Goal: Information Seeking & Learning: Learn about a topic

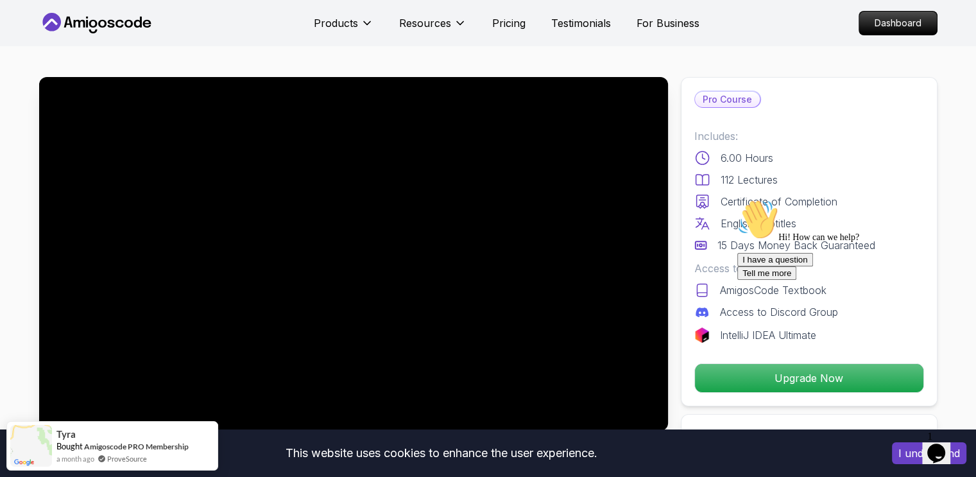
click at [103, 23] on icon at bounding box center [96, 23] width 115 height 21
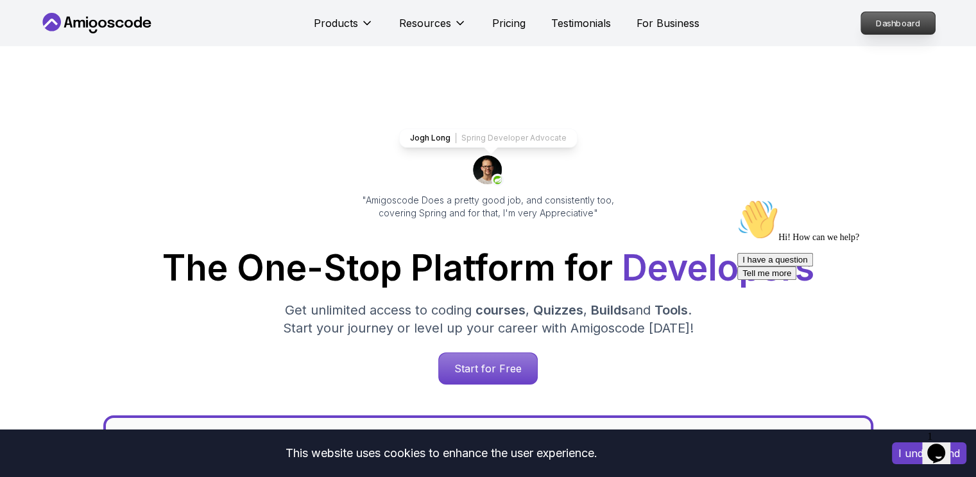
click at [880, 26] on p "Dashboard" at bounding box center [898, 23] width 74 height 22
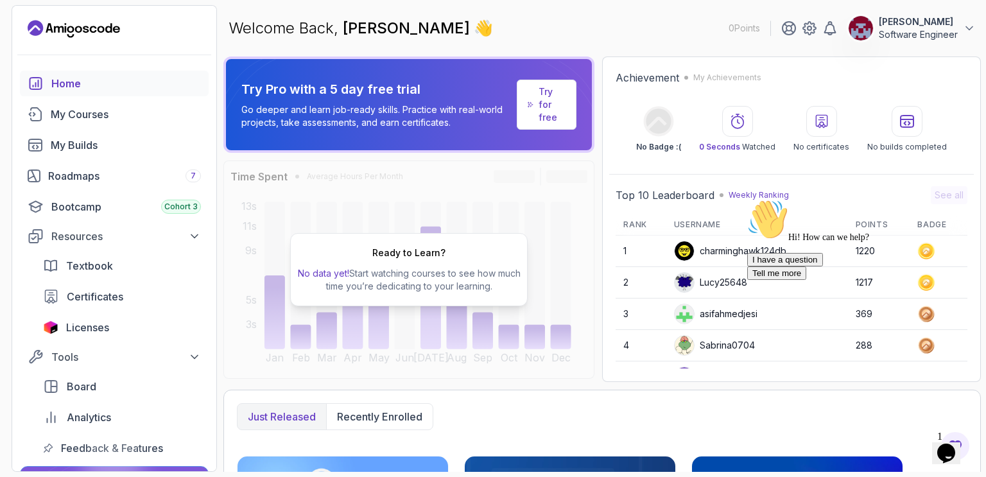
click at [628, 29] on div "Welcome Back, [PERSON_NAME] 👋 0 Points [PERSON_NAME] OUARDI Software Engineer" at bounding box center [601, 28] width 757 height 46
click at [606, 187] on div "Achievement My Achievements No Badge :( 0 Seconds Watched No certificates No bu…" at bounding box center [791, 218] width 379 height 325
click at [78, 168] on div "Roadmaps 7" at bounding box center [124, 175] width 153 height 15
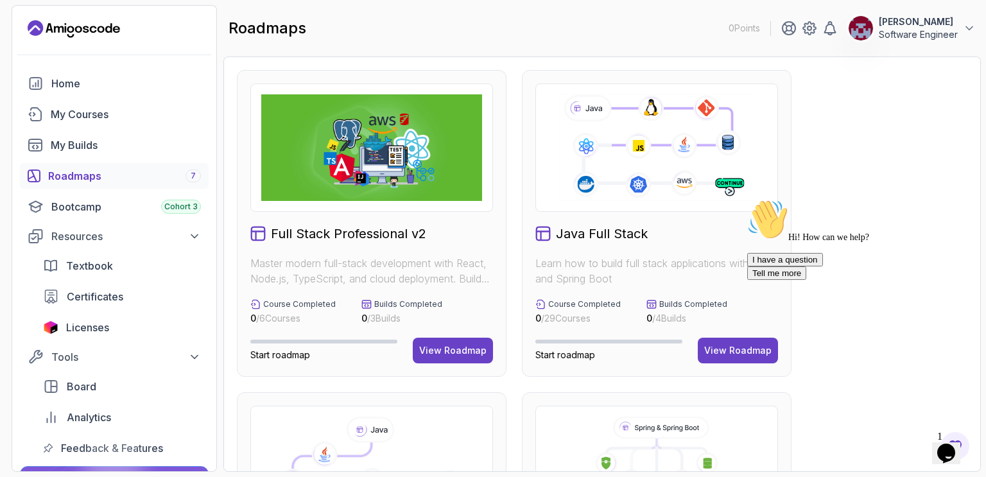
click at [573, 228] on h2 "Java Full Stack" at bounding box center [602, 234] width 92 height 18
click at [737, 353] on div "View Roadmap" at bounding box center [737, 350] width 67 height 13
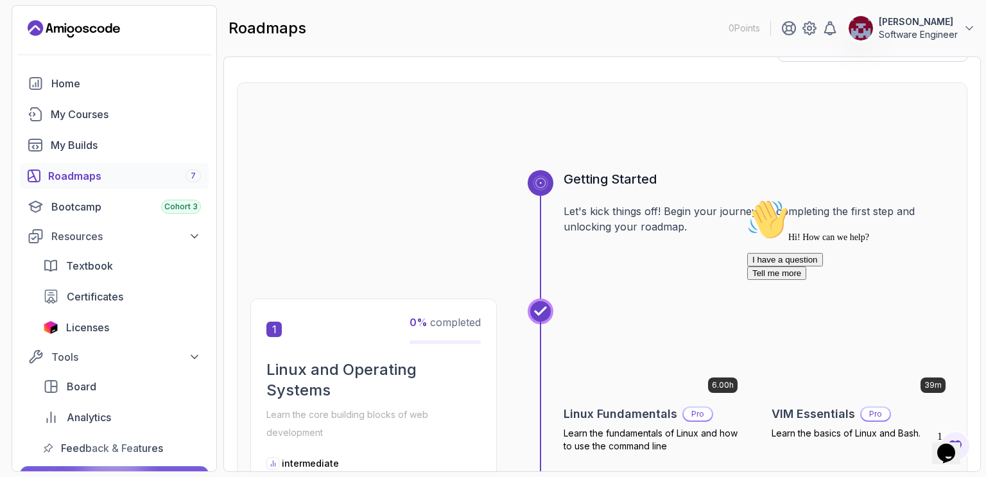
scroll to position [35, 0]
